Goal: Information Seeking & Learning: Learn about a topic

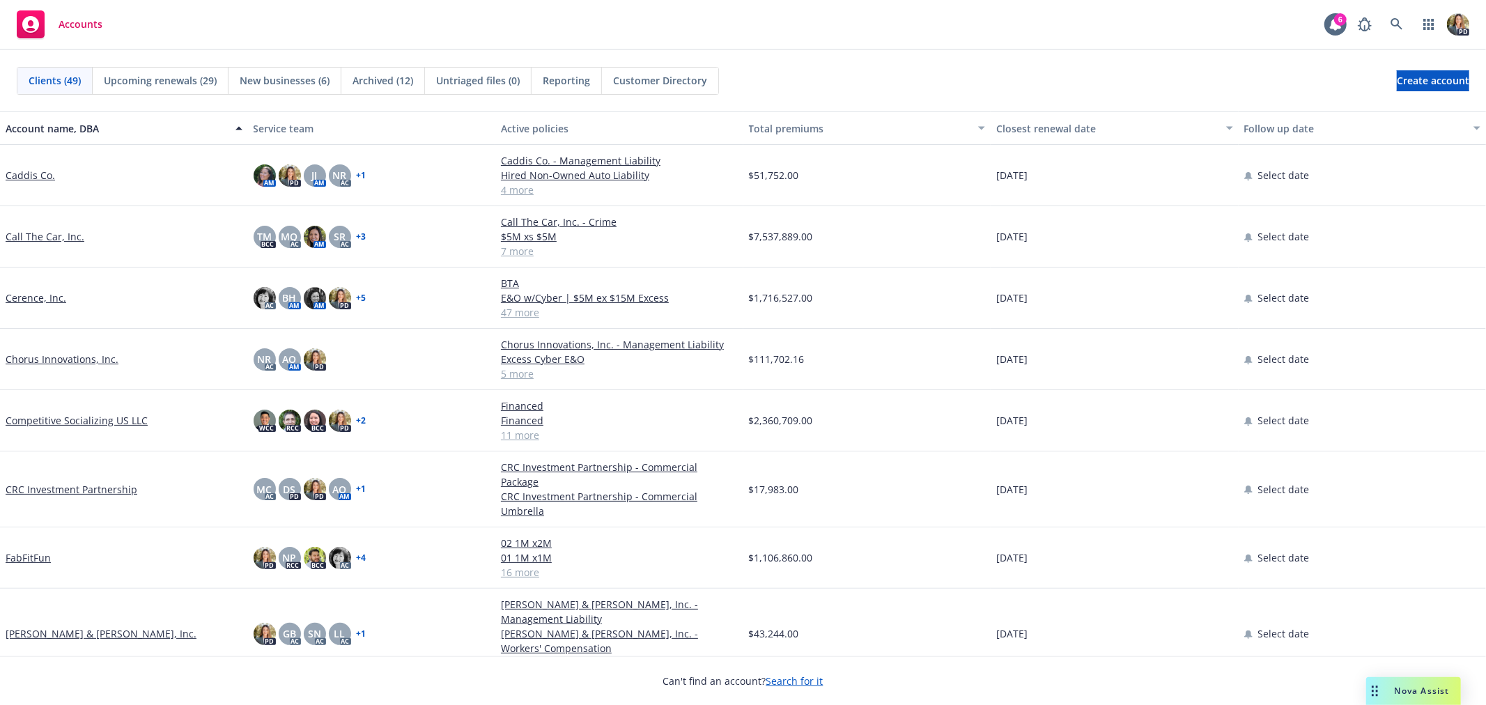
click at [39, 295] on link "Cerence, Inc." at bounding box center [36, 298] width 61 height 15
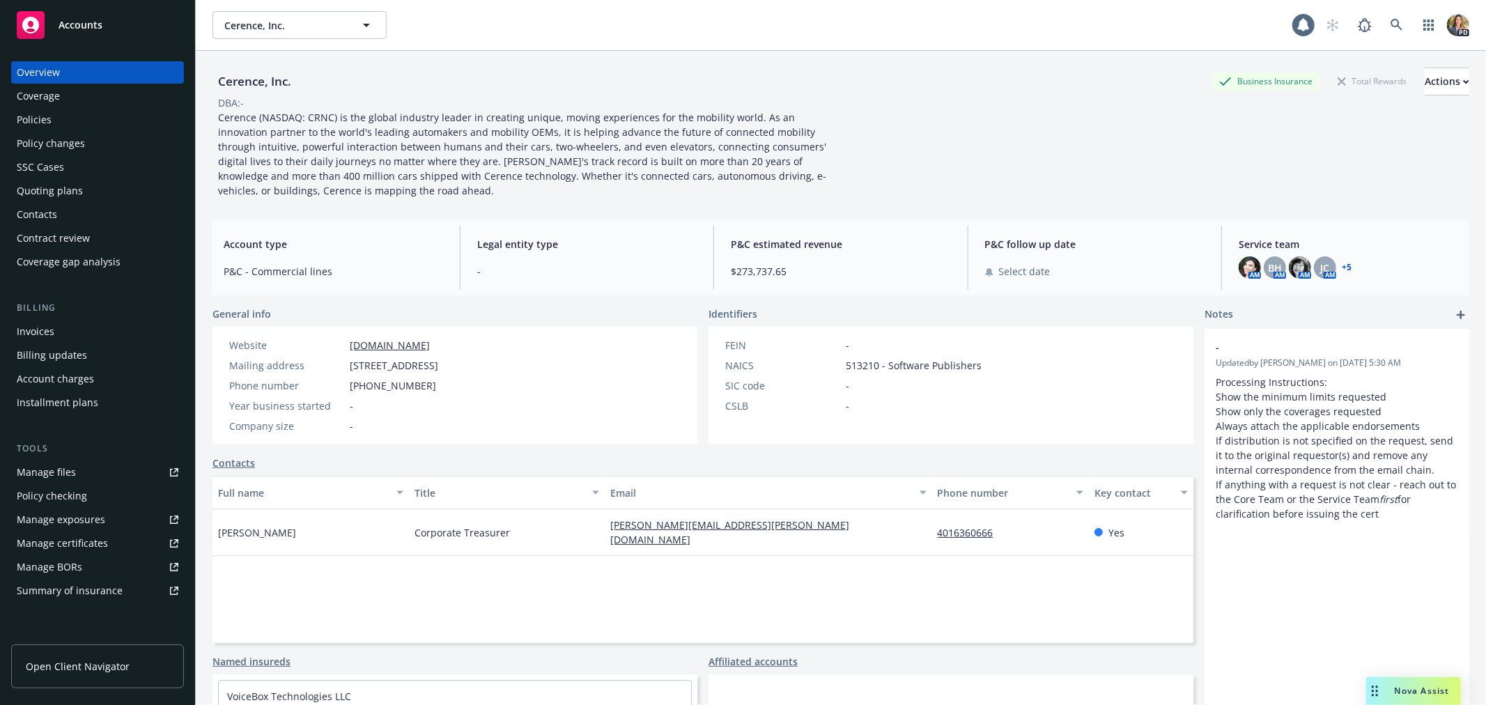
click at [70, 117] on div "Policies" at bounding box center [98, 120] width 162 height 22
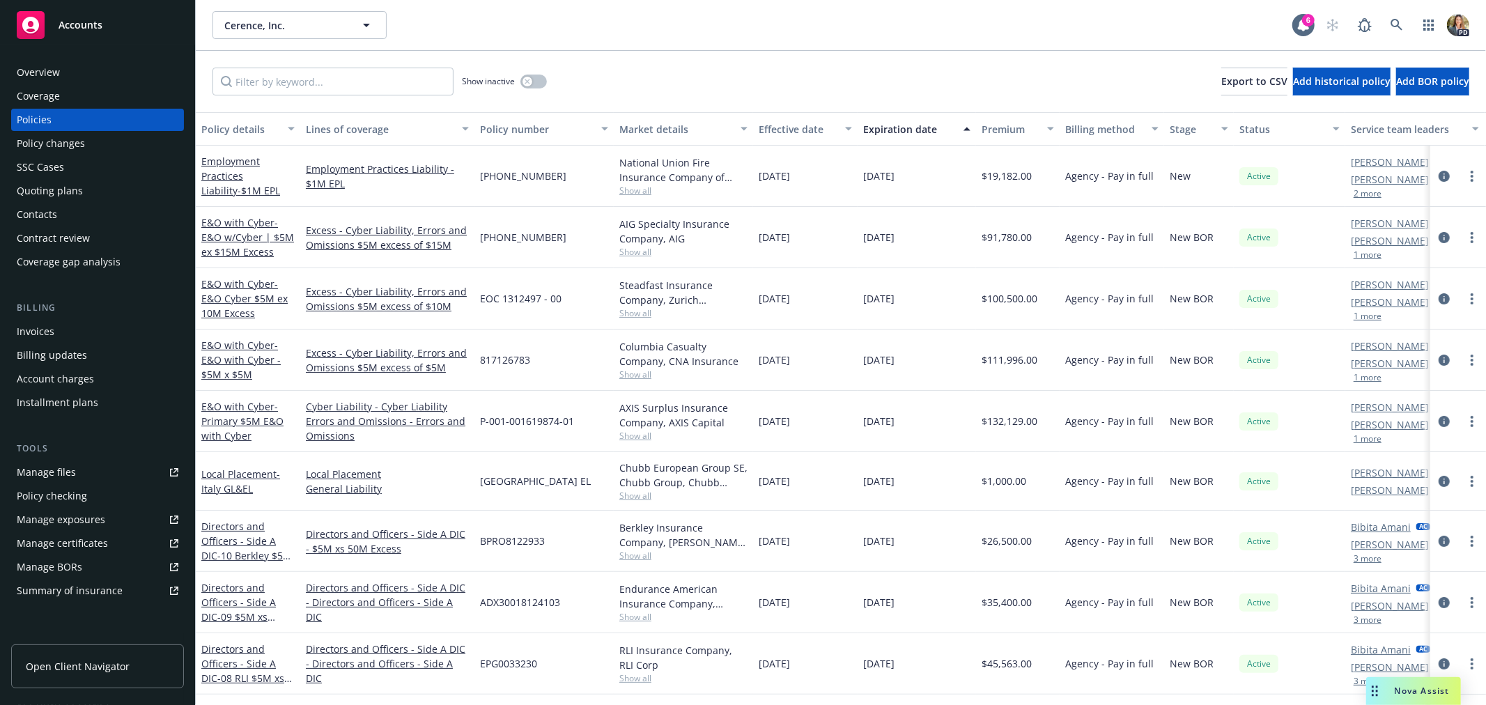
click at [82, 65] on div "Overview" at bounding box center [98, 72] width 162 height 22
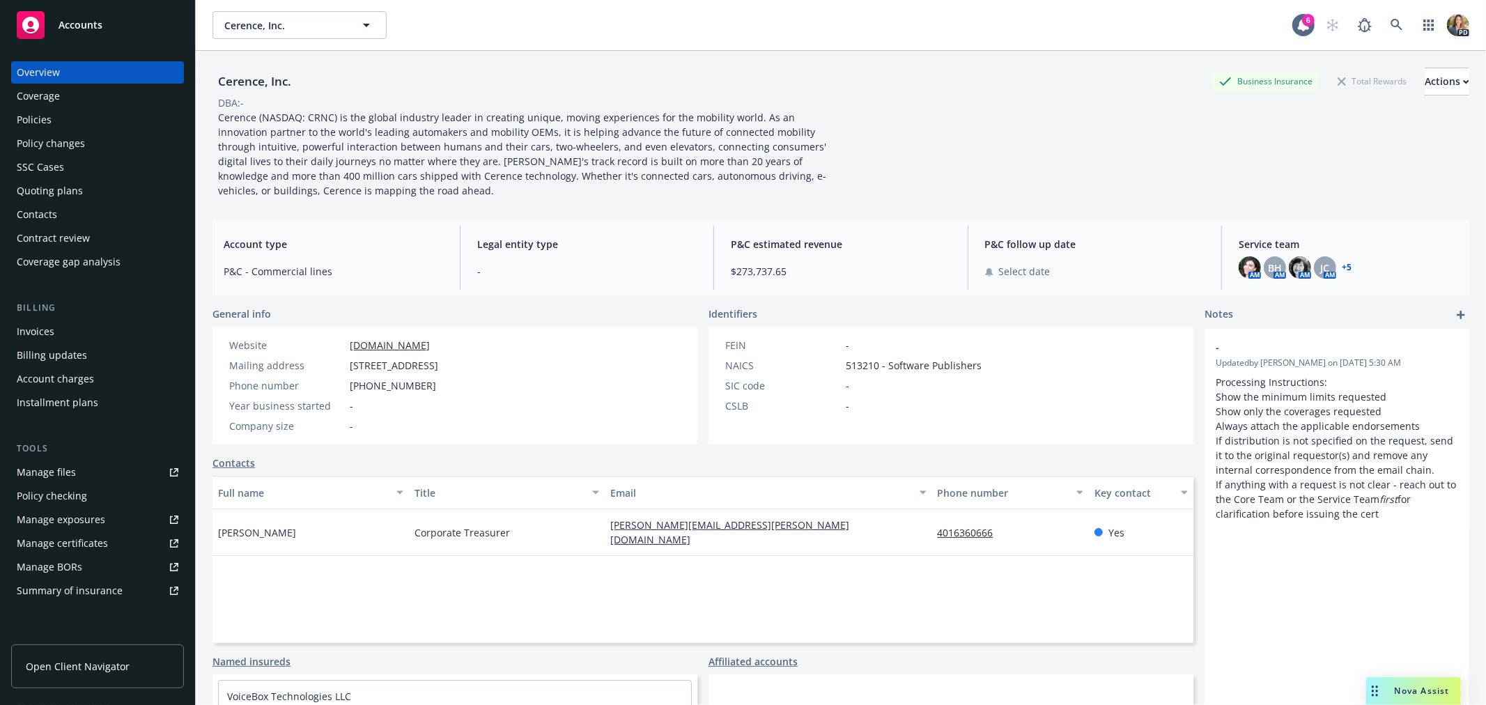
click at [75, 29] on span "Accounts" at bounding box center [81, 25] width 44 height 11
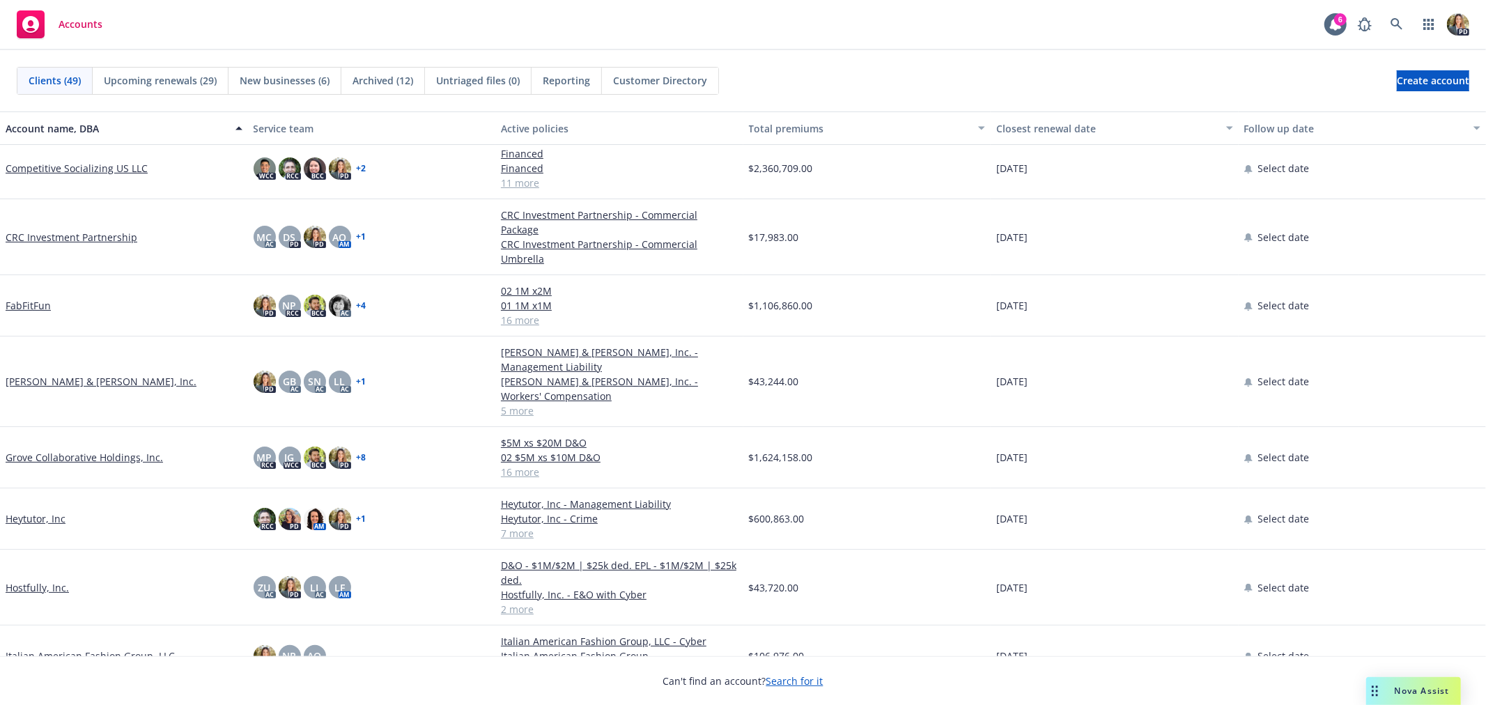
scroll to position [309, 0]
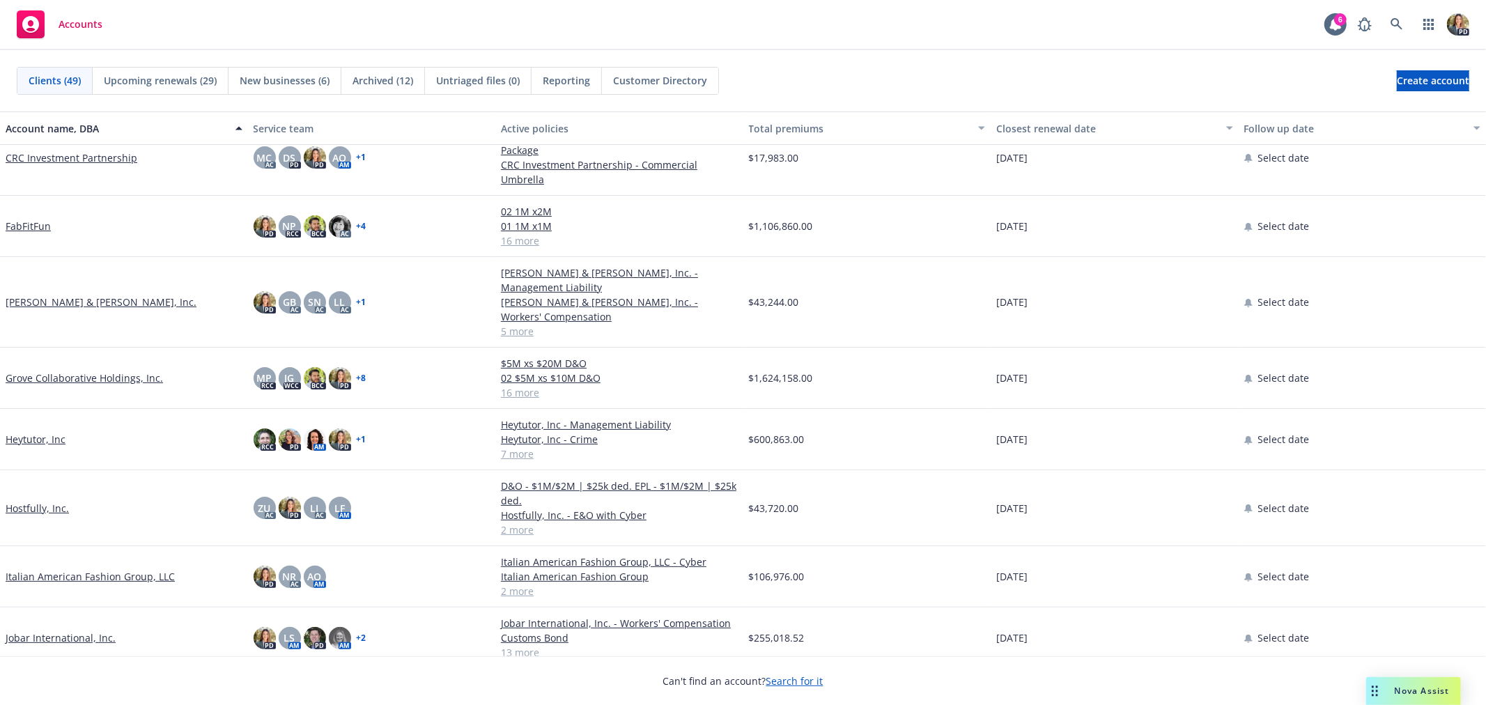
click at [68, 371] on link "Grove Collaborative Holdings, Inc." at bounding box center [84, 378] width 157 height 15
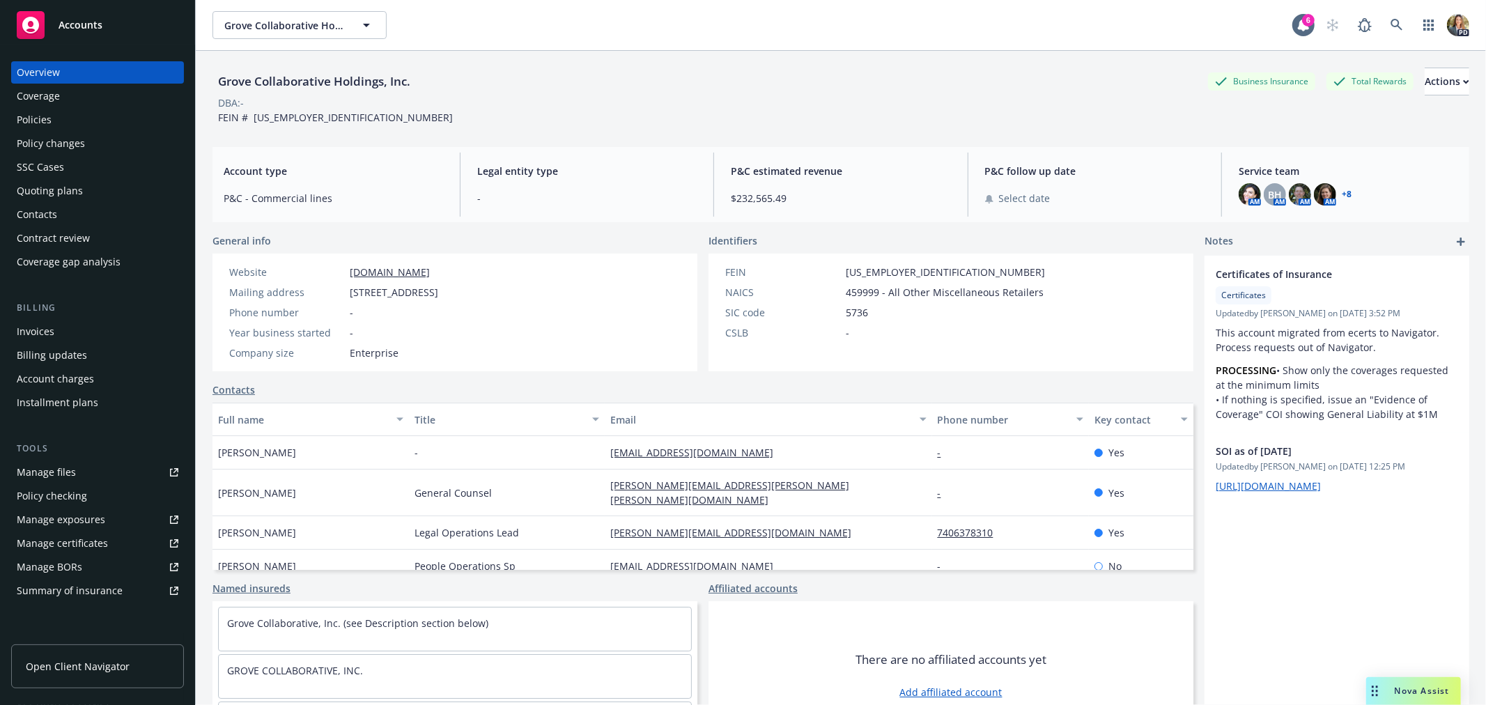
click at [104, 119] on div "Policies" at bounding box center [98, 120] width 162 height 22
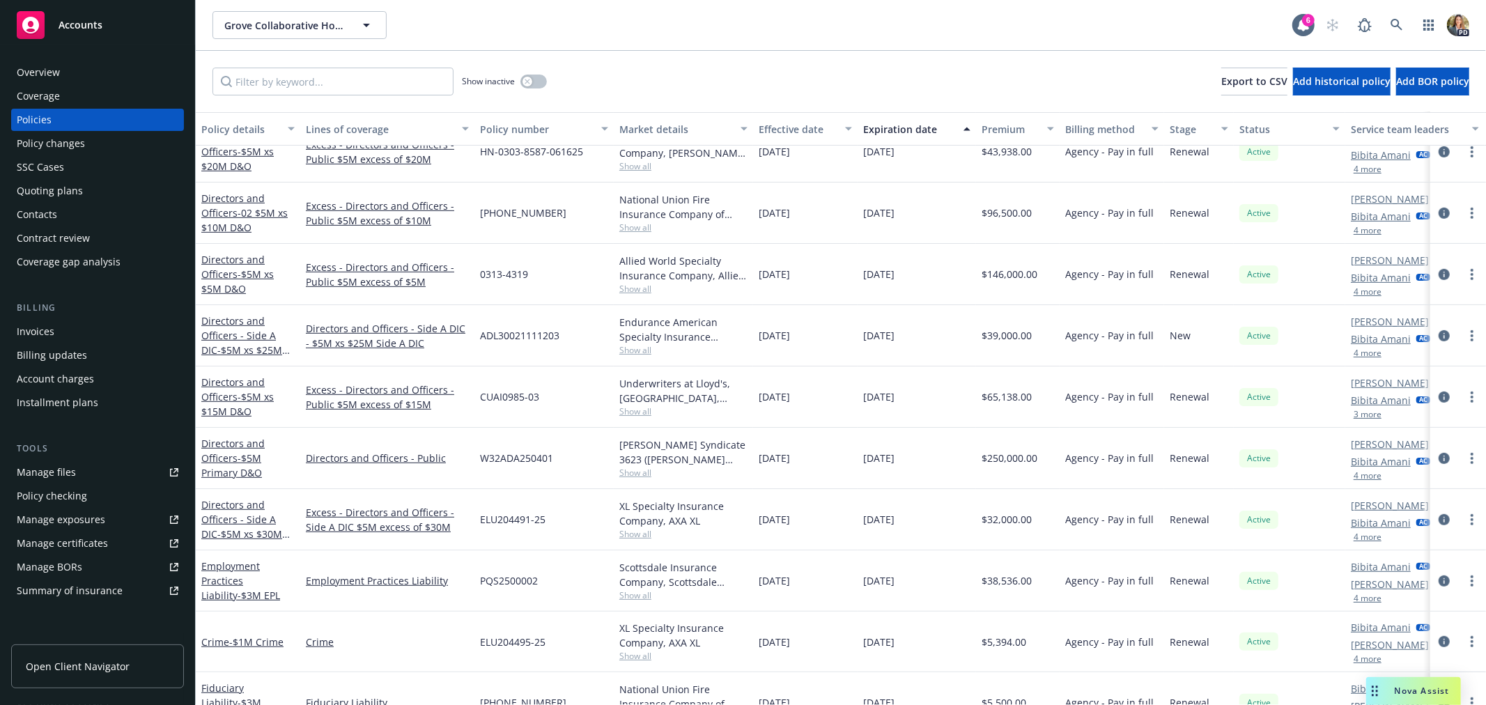
scroll to position [355, 0]
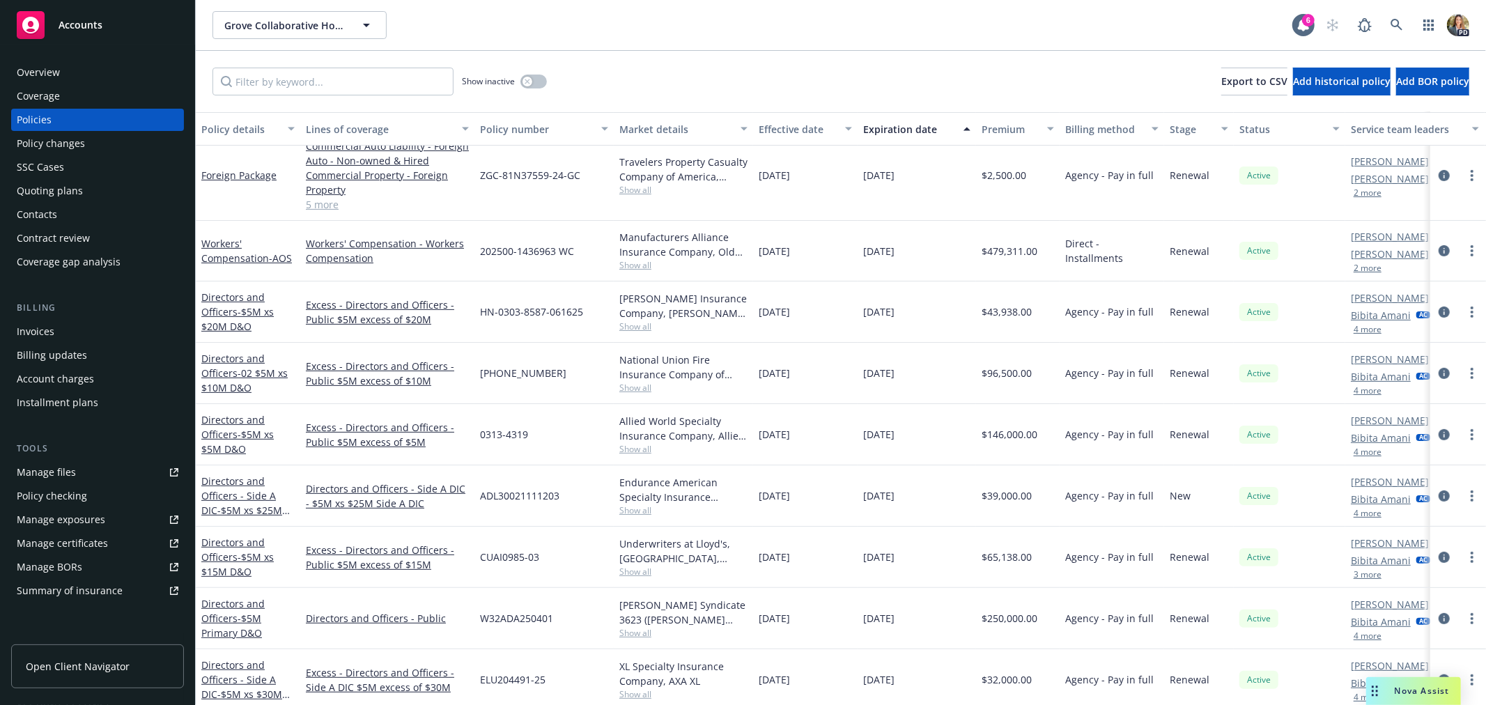
click at [80, 30] on span "Accounts" at bounding box center [81, 25] width 44 height 11
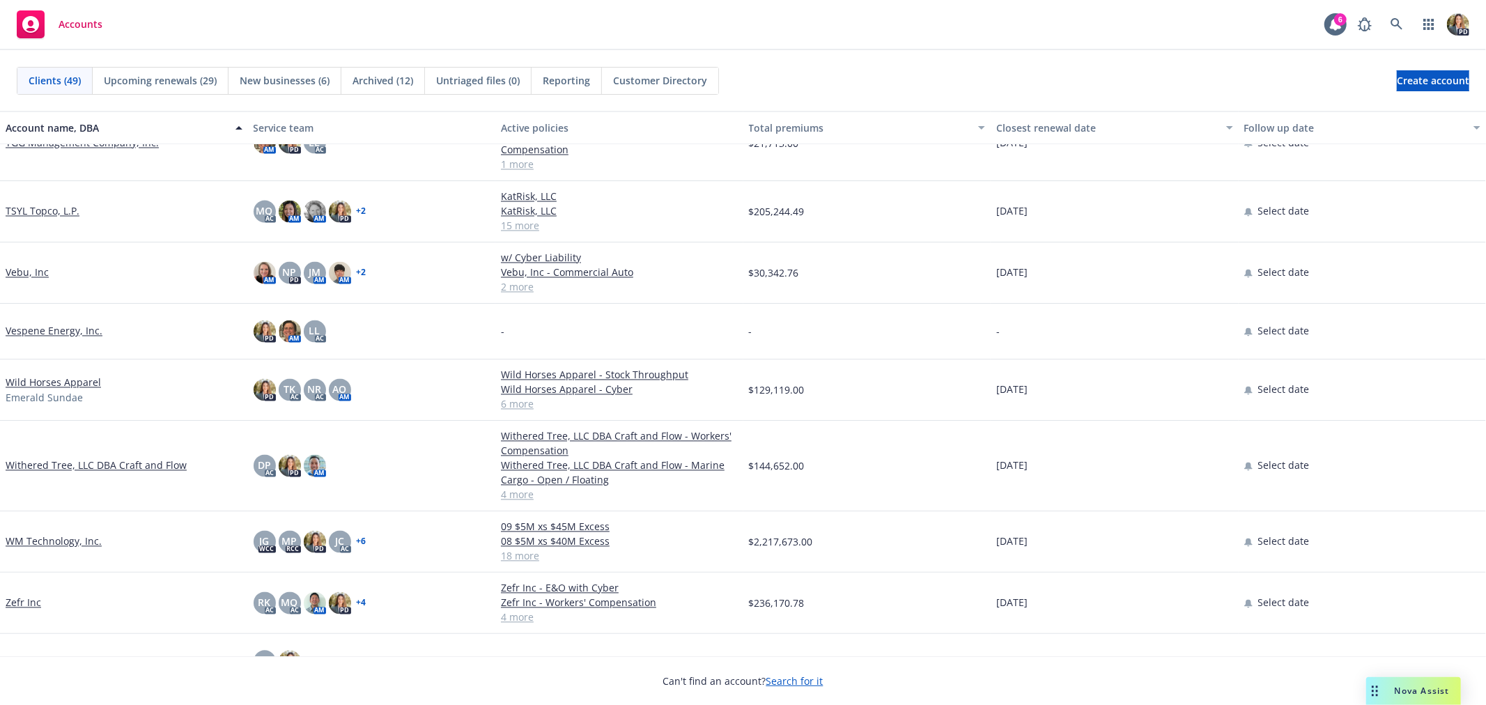
scroll to position [2302, 0]
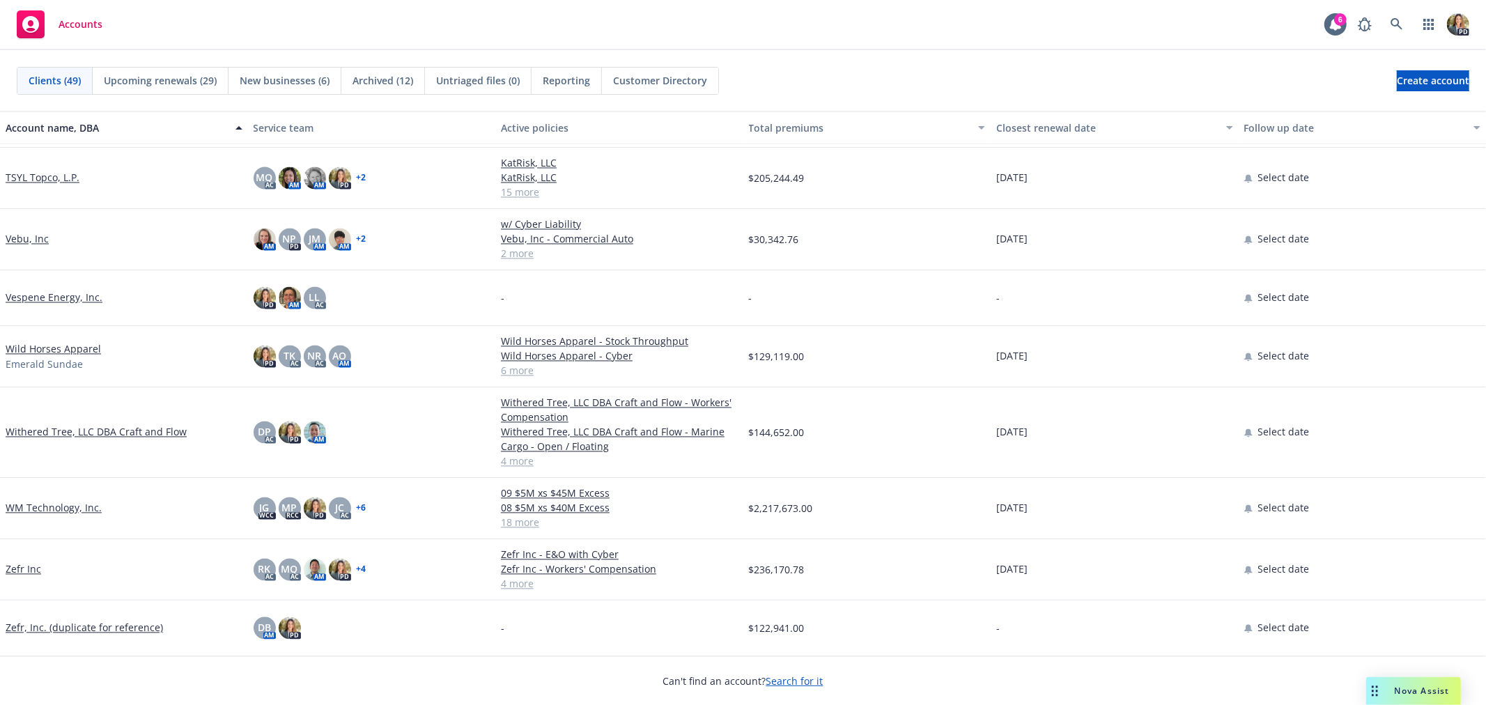
click at [77, 510] on link "WM Technology, Inc." at bounding box center [54, 508] width 96 height 15
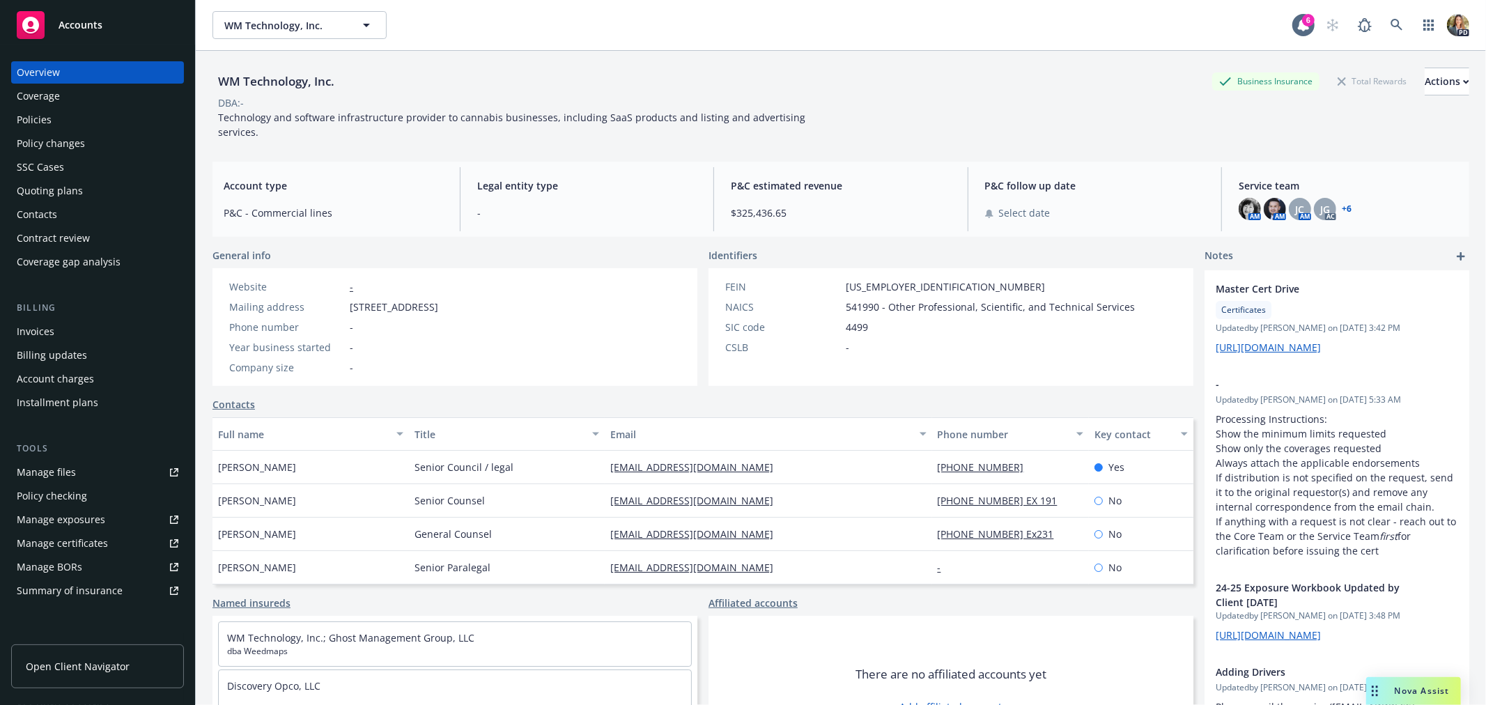
click at [91, 24] on span "Accounts" at bounding box center [81, 25] width 44 height 11
